Goal: Check status: Check status

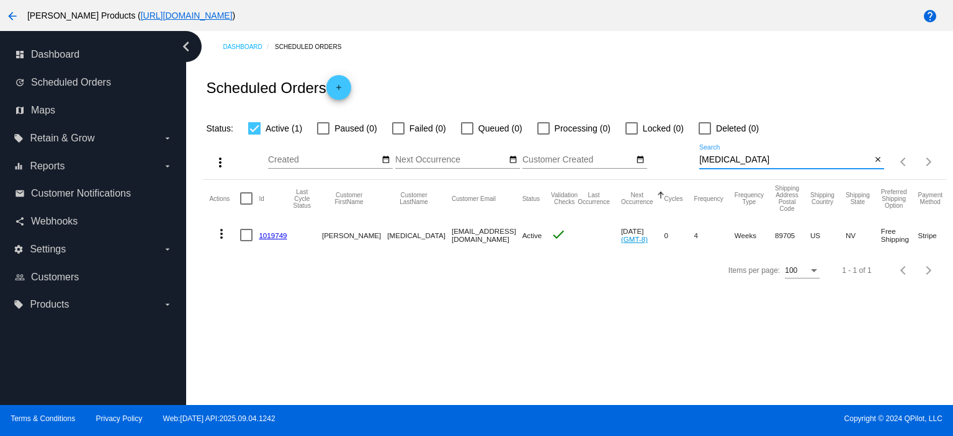
drag, startPoint x: 727, startPoint y: 161, endPoint x: 694, endPoint y: 159, distance: 32.9
click at [694, 159] on div "more_vert Sep Jan Feb Mar [DATE]" at bounding box center [574, 158] width 742 height 44
paste input "985340"
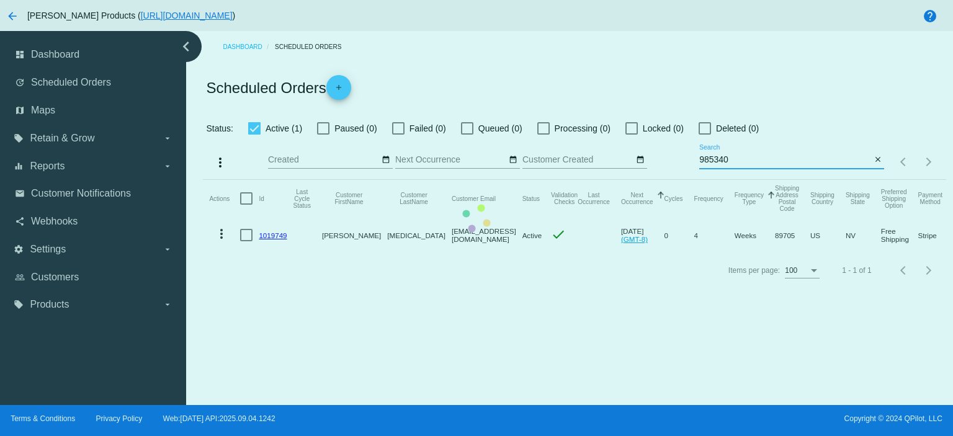
type input "985340"
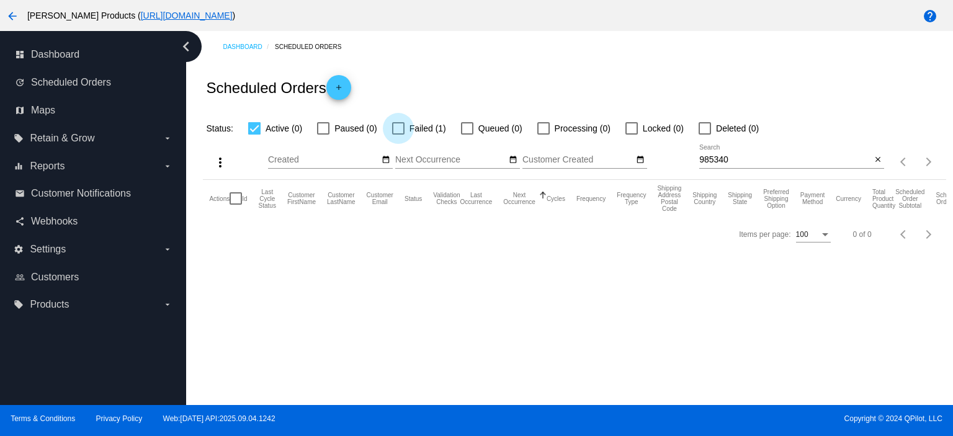
click at [401, 130] on div at bounding box center [398, 128] width 12 height 12
click at [398, 135] on input "Failed (1)" at bounding box center [398, 135] width 1 height 1
checkbox input "true"
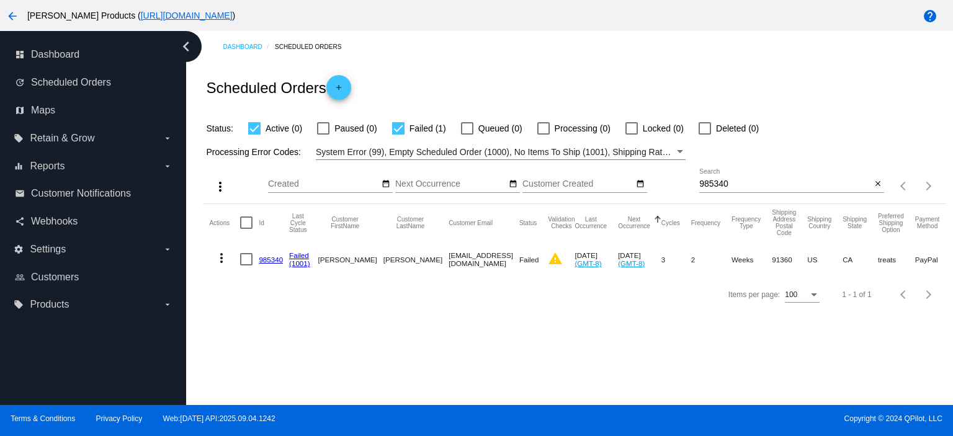
click at [277, 259] on link "985340" at bounding box center [271, 260] width 24 height 8
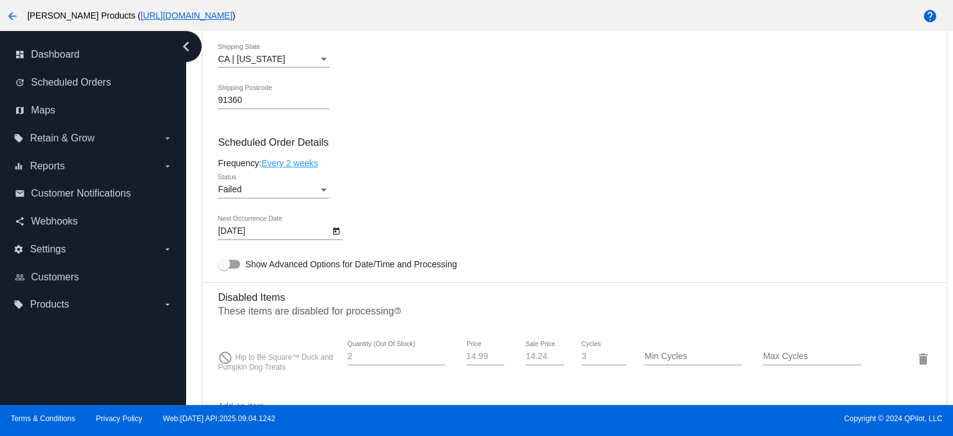
scroll to position [744, 0]
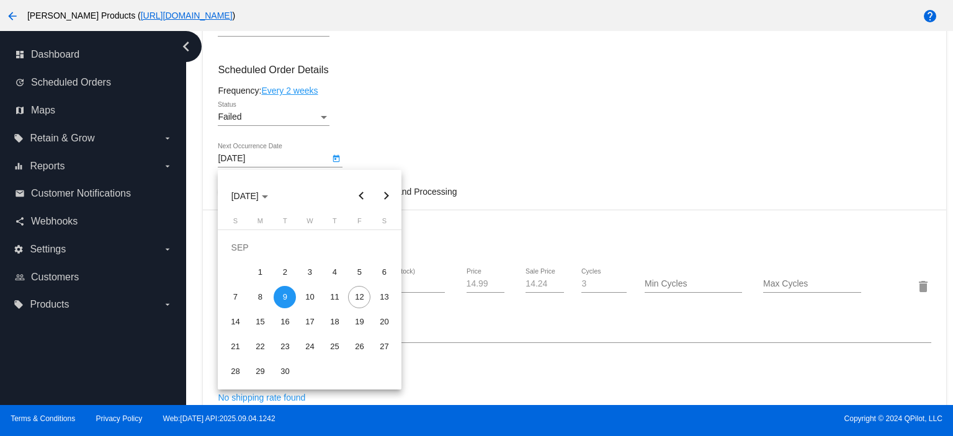
click at [259, 161] on body "arrow_back [PERSON_NAME] Products ( [URL][DOMAIN_NAME] ) help dashboard Dashboa…" at bounding box center [476, 218] width 953 height 436
click at [257, 320] on div "15" at bounding box center [260, 322] width 22 height 22
type input "[DATE]"
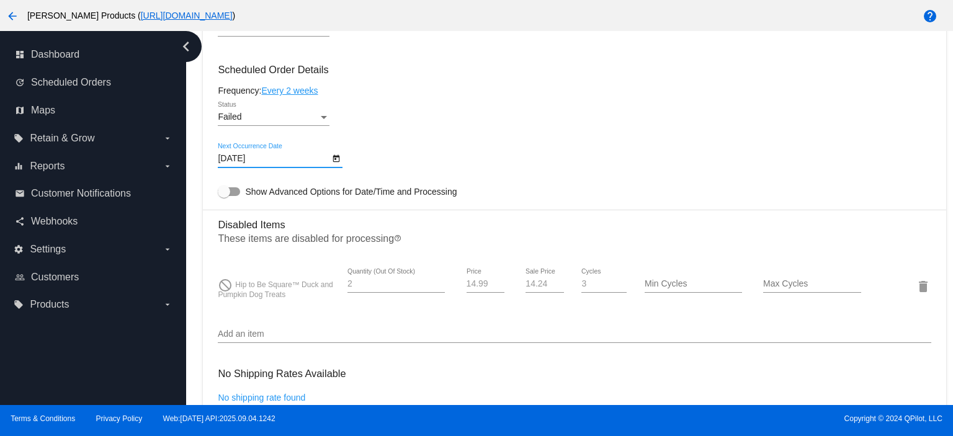
click at [256, 119] on div "Failed" at bounding box center [268, 117] width 100 height 10
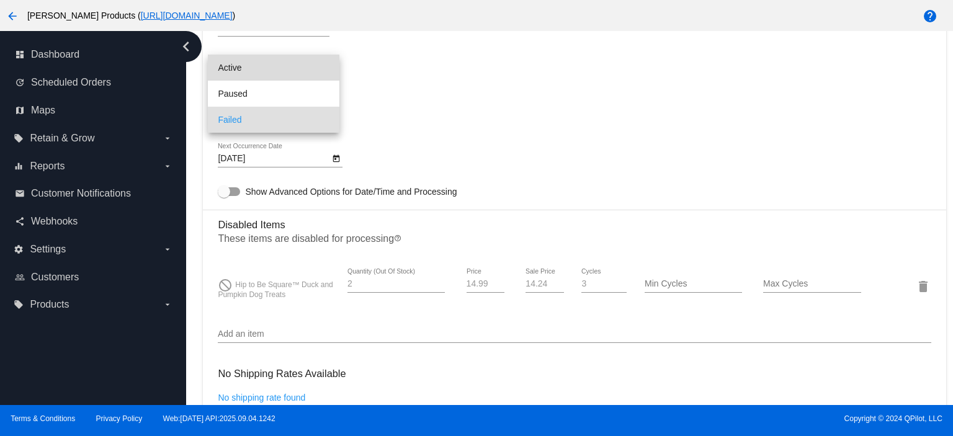
click at [244, 69] on span "Active" at bounding box center [274, 68] width 112 height 26
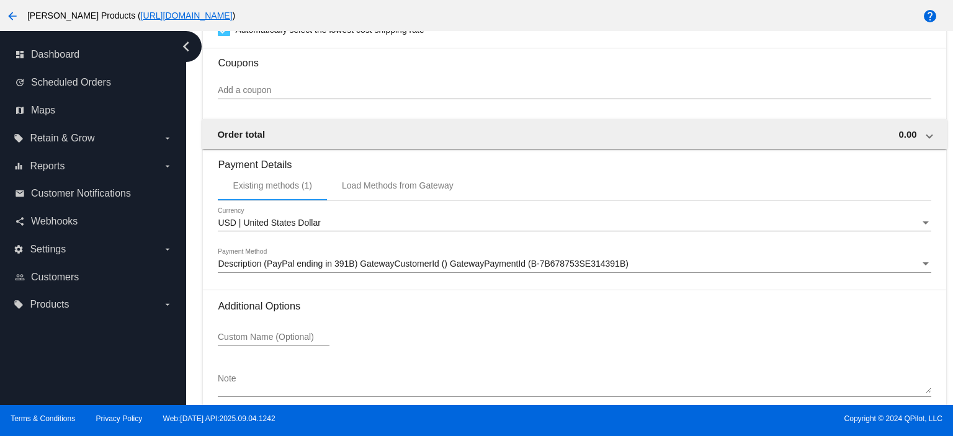
scroll to position [1220, 0]
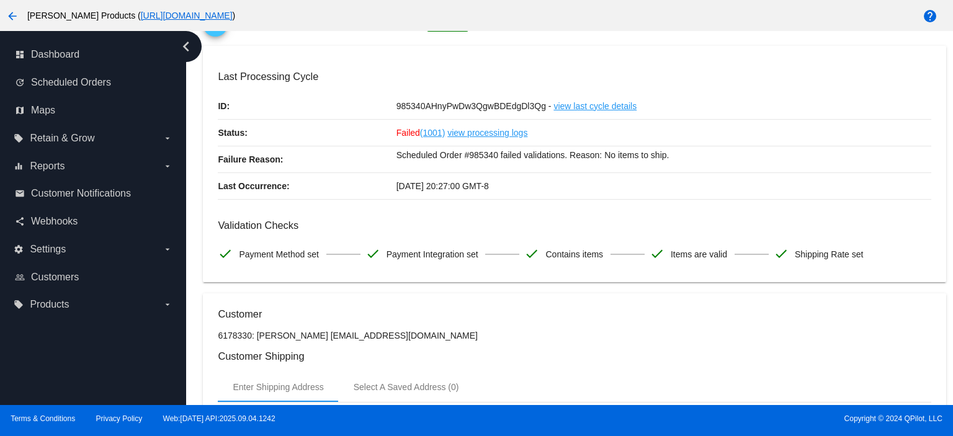
scroll to position [82, 0]
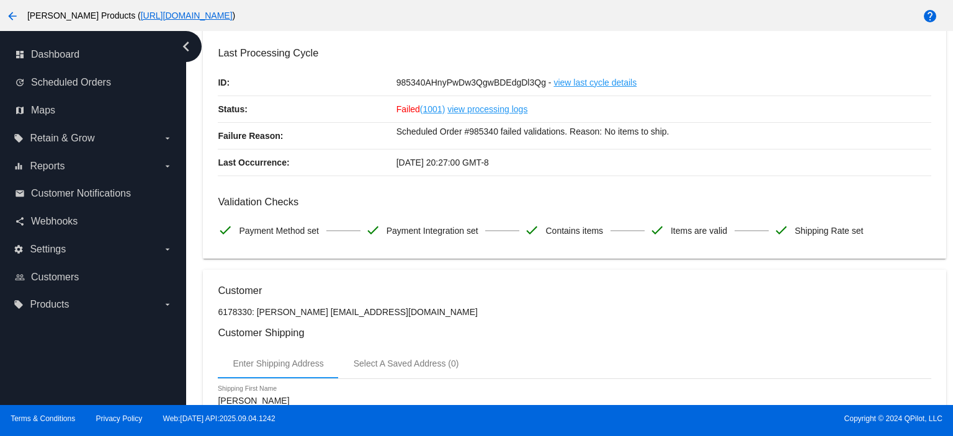
drag, startPoint x: 313, startPoint y: 312, endPoint x: 390, endPoint y: 312, distance: 77.5
click at [390, 312] on p "6178330: [PERSON_NAME] [EMAIL_ADDRESS][DOMAIN_NAME]" at bounding box center [574, 312] width 713 height 10
copy p "[EMAIL_ADDRESS][DOMAIN_NAME]"
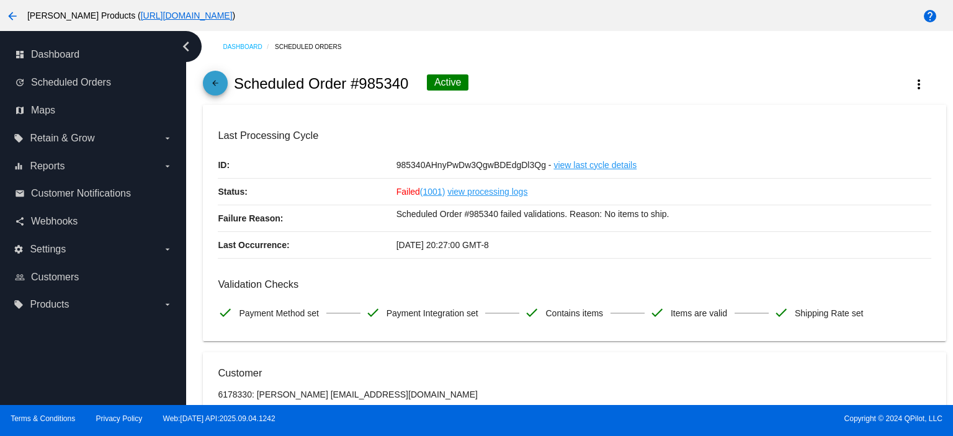
click at [216, 79] on mat-icon "arrow_back" at bounding box center [215, 86] width 15 height 15
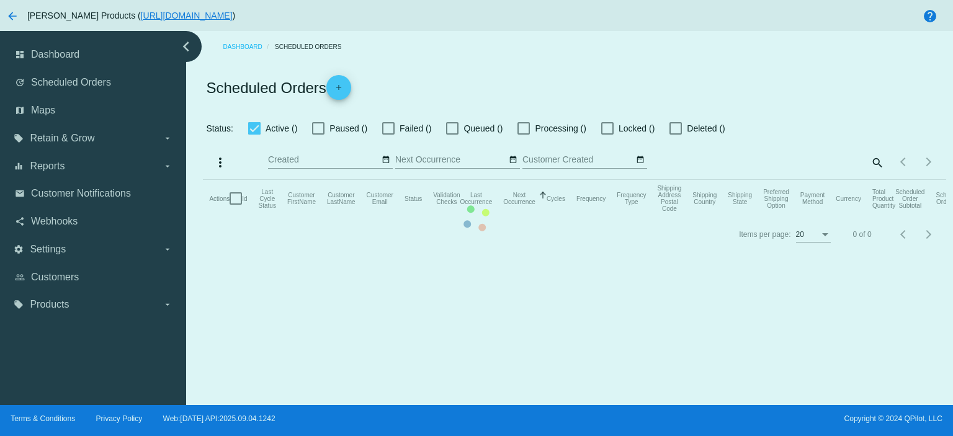
checkbox input "true"
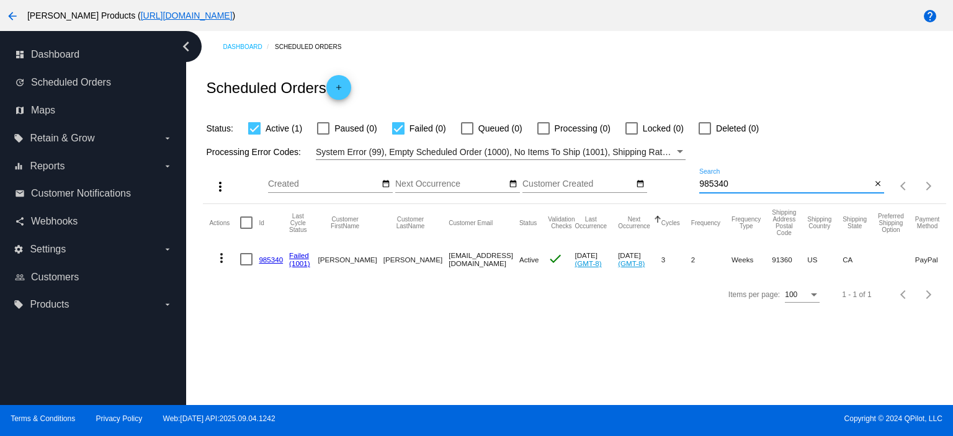
drag, startPoint x: 746, startPoint y: 185, endPoint x: 697, endPoint y: 186, distance: 49.0
click at [697, 186] on div "more_vert Sep Jan Feb Mar [DATE]" at bounding box center [574, 182] width 742 height 44
paste input "[EMAIL_ADDRESS][DOMAIN_NAME]"
type input "[EMAIL_ADDRESS][DOMAIN_NAME]"
click at [265, 260] on link "524195" at bounding box center [271, 260] width 24 height 8
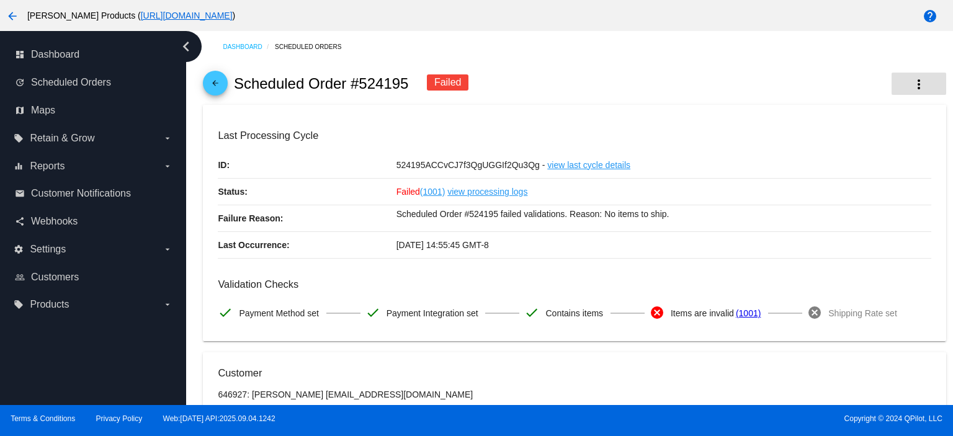
click at [911, 83] on mat-icon "more_vert" at bounding box center [918, 84] width 15 height 15
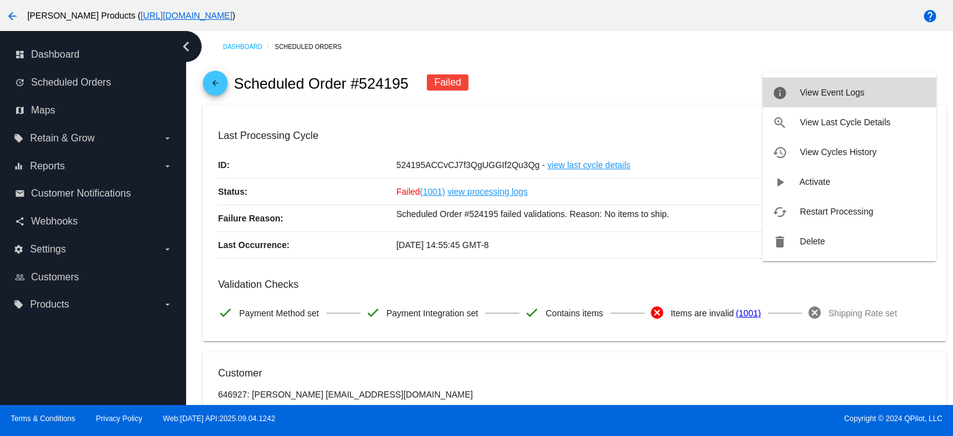
click at [841, 95] on span "View Event Logs" at bounding box center [831, 92] width 64 height 10
